Goal: Task Accomplishment & Management: Manage account settings

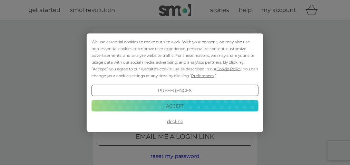
click at [190, 105] on button "Accept" at bounding box center [175, 106] width 167 height 12
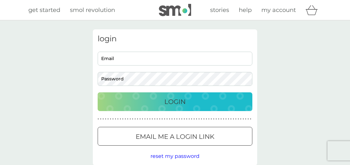
click at [117, 63] on input "Email" at bounding box center [175, 59] width 155 height 14
type input "[EMAIL_ADDRESS][DOMAIN_NAME]"
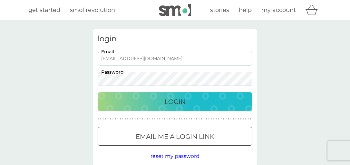
click at [185, 136] on div at bounding box center [174, 136] width 23 height 7
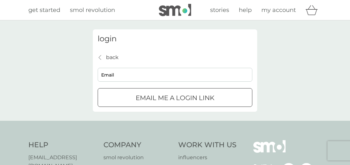
click at [123, 74] on input "Email" at bounding box center [175, 75] width 155 height 14
type input "[EMAIL_ADDRESS][DOMAIN_NAME]"
click at [173, 98] on div "submit" at bounding box center [174, 97] width 23 height 7
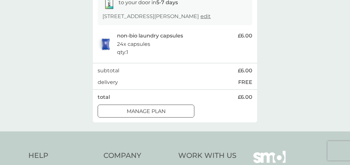
scroll to position [119, 0]
click at [177, 108] on div "Manage plan" at bounding box center [146, 111] width 96 height 8
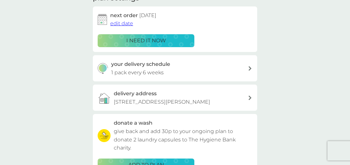
scroll to position [96, 0]
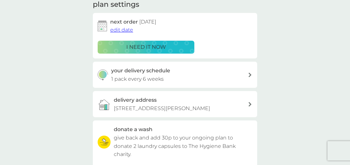
click at [172, 47] on div "i need it now" at bounding box center [146, 47] width 88 height 8
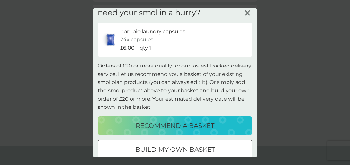
scroll to position [0, 0]
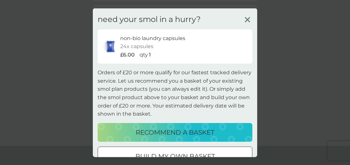
click at [248, 20] on icon at bounding box center [248, 20] width 10 height 10
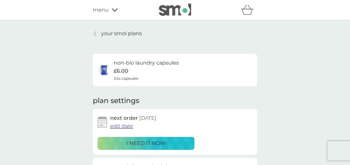
scroll to position [3, 0]
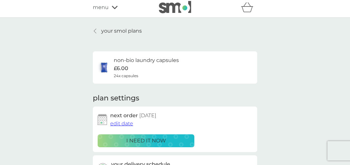
click at [95, 32] on icon at bounding box center [95, 30] width 3 height 5
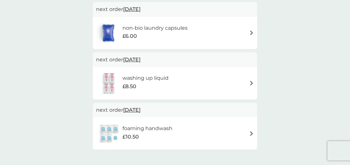
scroll to position [123, 0]
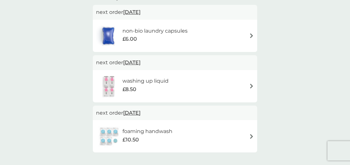
click at [141, 63] on span "19 Sep 2025" at bounding box center [131, 62] width 17 height 13
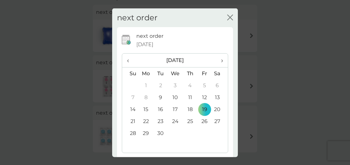
click at [231, 18] on icon "close" at bounding box center [231, 17] width 3 height 5
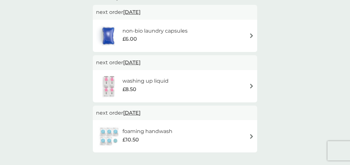
click at [110, 83] on img at bounding box center [109, 86] width 26 height 23
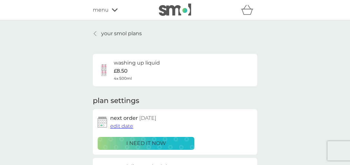
click at [124, 126] on span "edit date" at bounding box center [121, 126] width 23 height 6
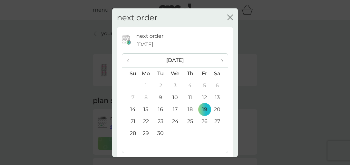
click at [160, 97] on td "9" at bounding box center [160, 97] width 15 height 12
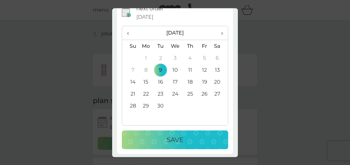
scroll to position [29, 0]
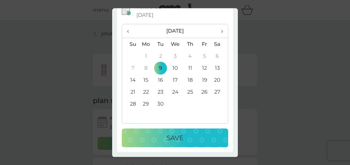
click at [191, 134] on div "Save" at bounding box center [174, 138] width 93 height 10
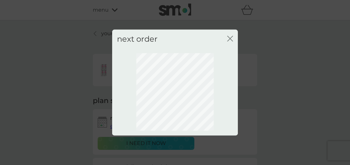
scroll to position [0, 0]
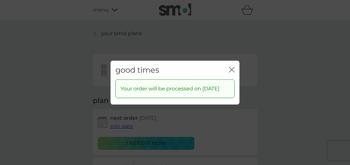
click at [233, 67] on icon "close" at bounding box center [233, 69] width 3 height 5
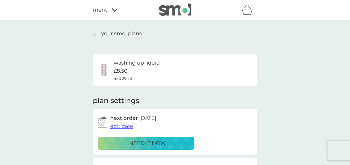
click at [97, 32] on div at bounding box center [95, 33] width 5 height 5
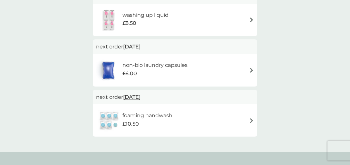
scroll to position [141, 0]
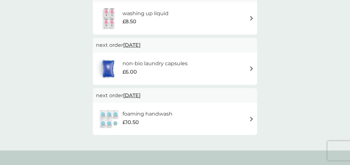
click at [155, 114] on h6 "foaming handwash" at bounding box center [148, 114] width 50 height 8
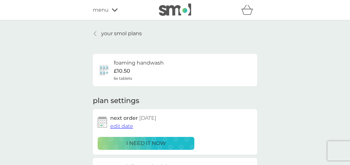
click at [125, 127] on span "edit date" at bounding box center [121, 126] width 23 height 6
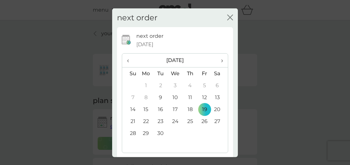
click at [161, 97] on td "9" at bounding box center [160, 97] width 15 height 12
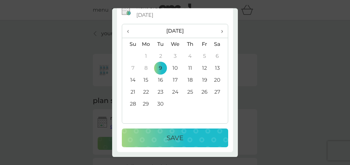
click at [175, 140] on p "Save" at bounding box center [175, 138] width 17 height 10
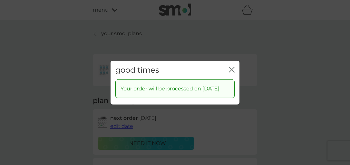
click at [232, 67] on icon "close" at bounding box center [233, 69] width 3 height 5
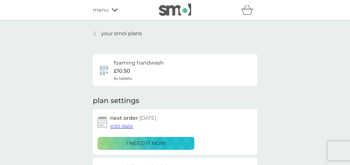
click at [106, 34] on p "your smol plans" at bounding box center [121, 33] width 41 height 8
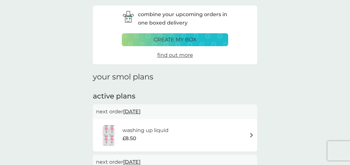
scroll to position [25, 0]
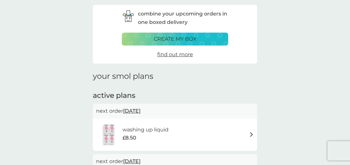
click at [186, 39] on p "create my box" at bounding box center [175, 39] width 43 height 8
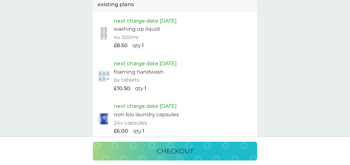
scroll to position [331, 0]
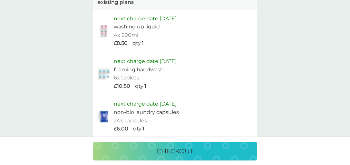
click at [204, 152] on div "checkout" at bounding box center [175, 151] width 152 height 10
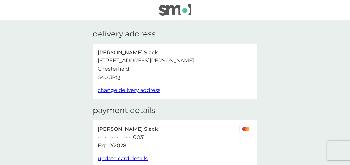
click at [166, 12] on img at bounding box center [175, 10] width 32 height 12
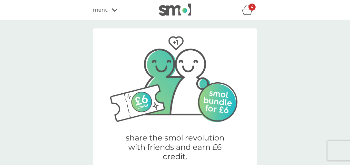
click at [114, 9] on icon at bounding box center [115, 10] width 6 height 4
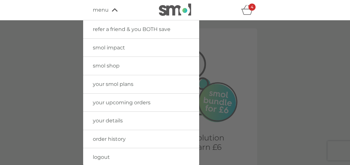
click at [104, 157] on span "logout" at bounding box center [101, 157] width 17 height 6
